Goal: Use online tool/utility

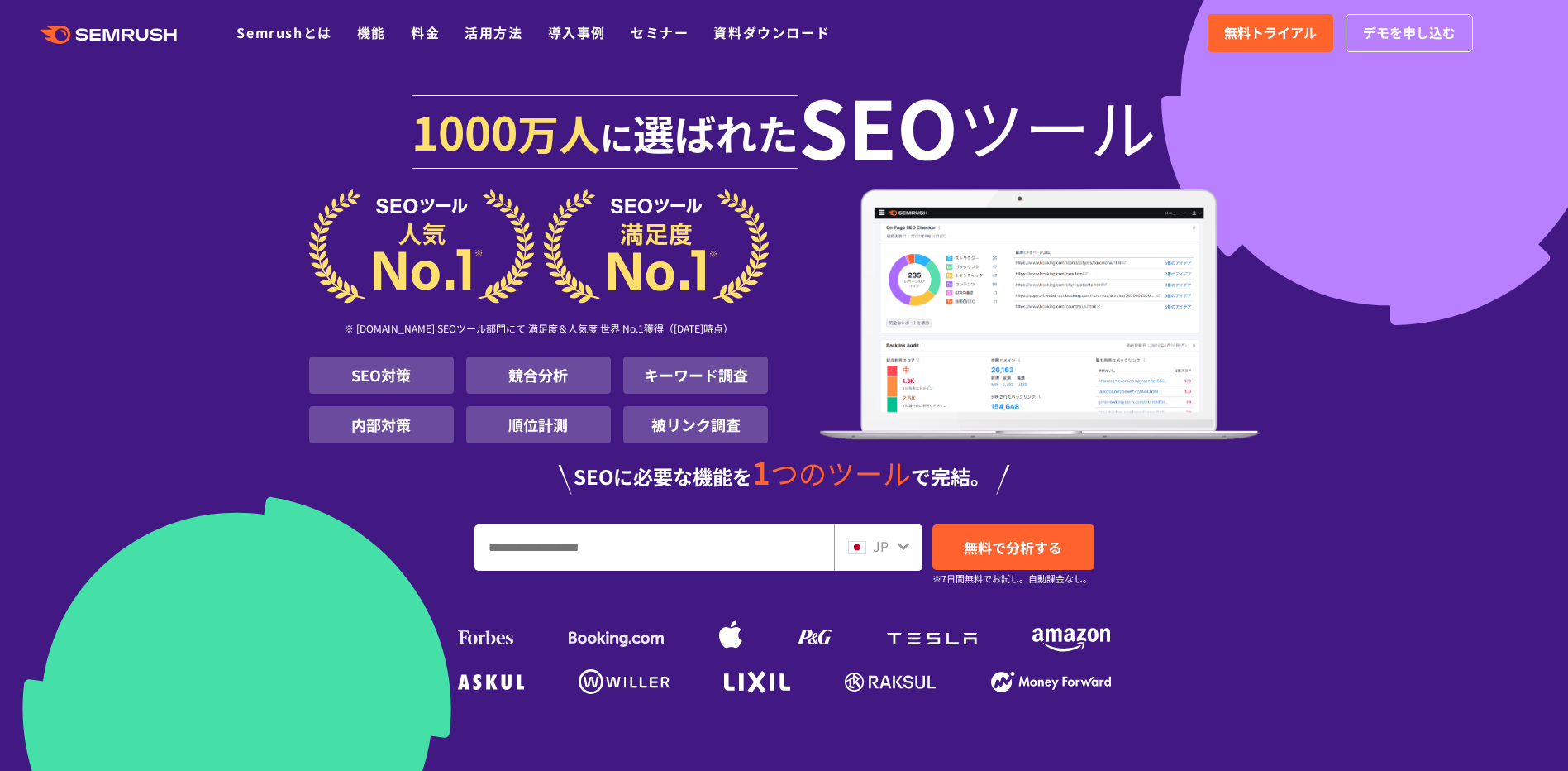
click at [644, 525] on input "URL、キーワードを入力してください" at bounding box center [654, 548] width 358 height 44
paste input "**********"
type input "**********"
click at [1021, 537] on span "無料で分析する" at bounding box center [1013, 547] width 98 height 20
